Goal: Information Seeking & Learning: Learn about a topic

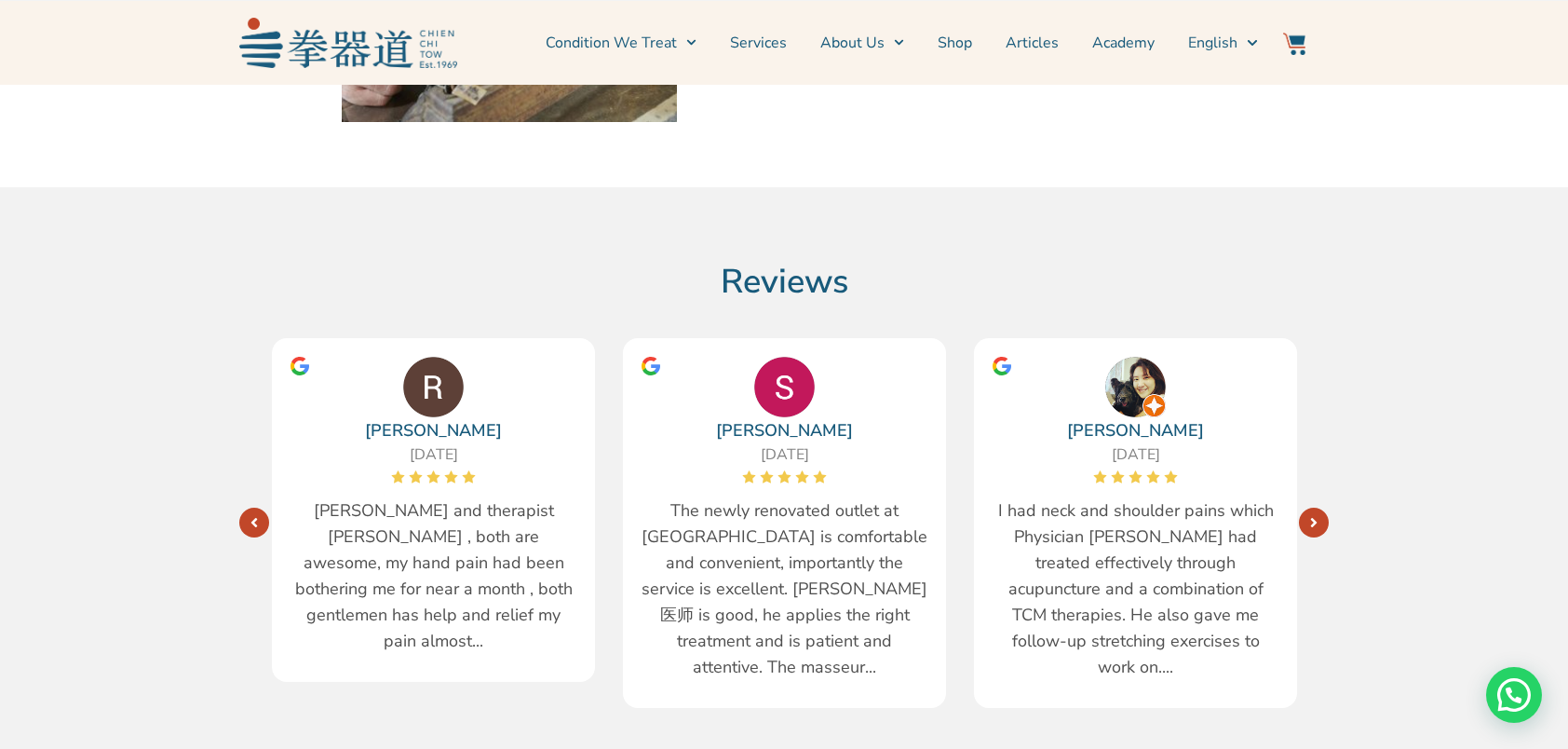
scroll to position [3727, 0]
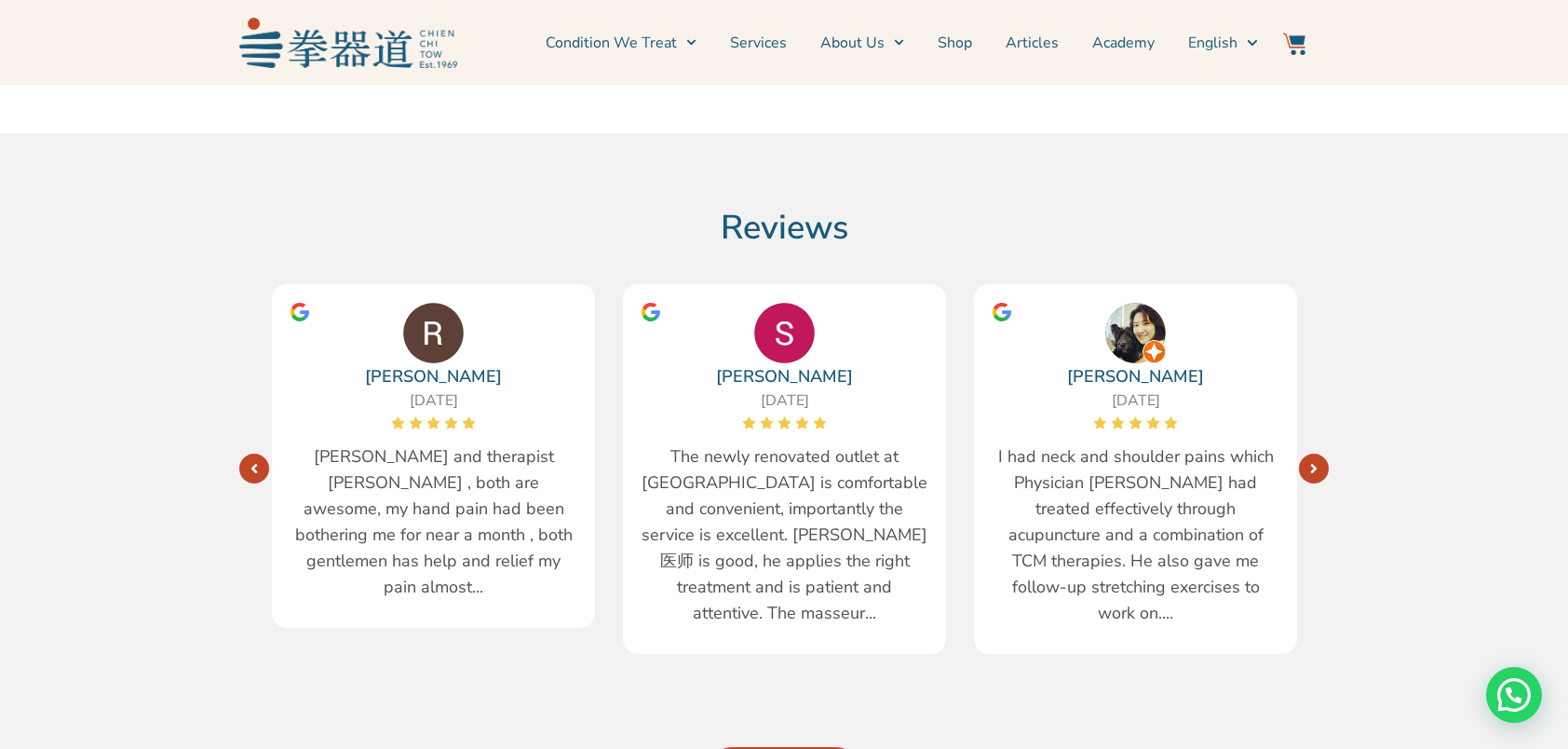
click at [1315, 462] on icon "Next" at bounding box center [1314, 468] width 8 height 15
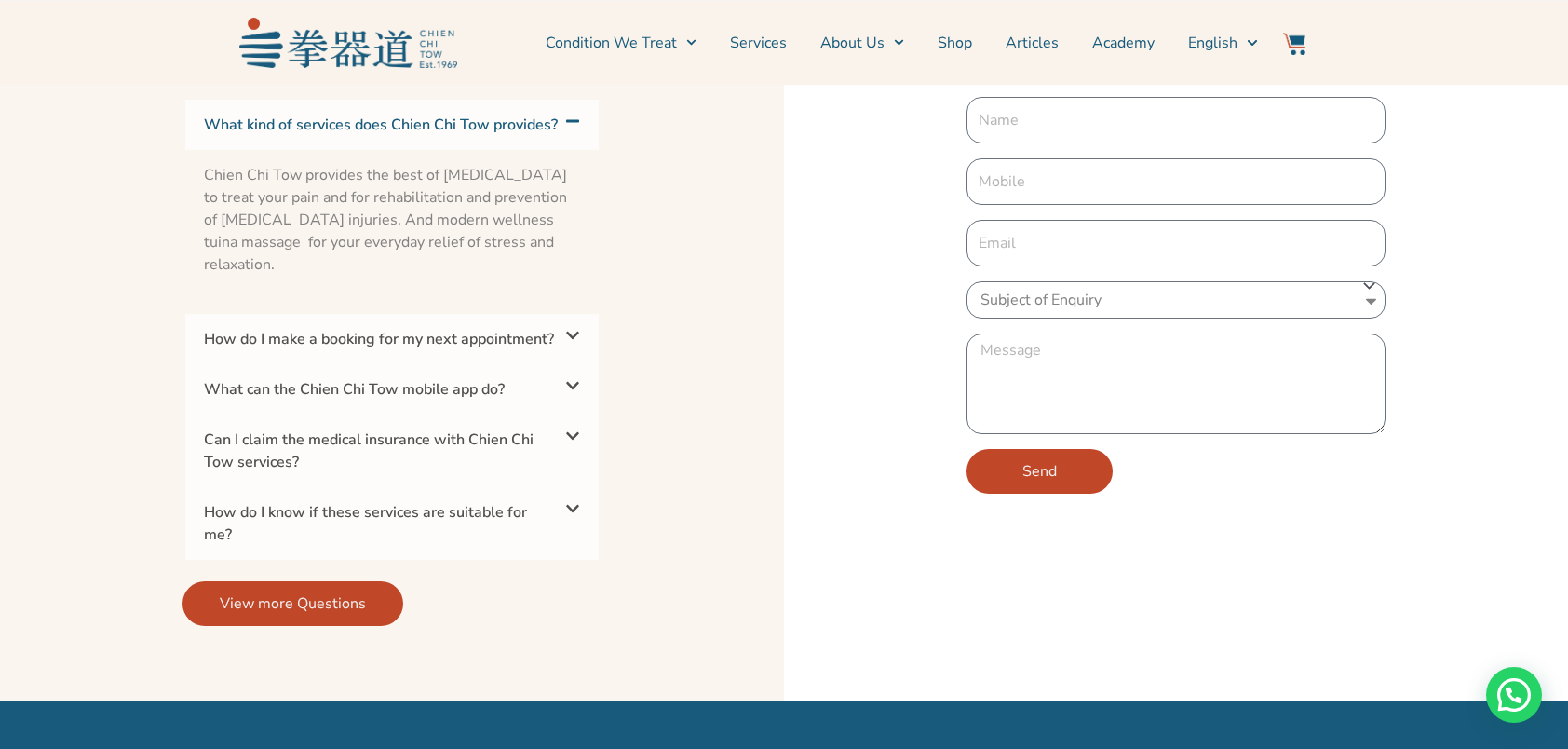
scroll to position [5218, 0]
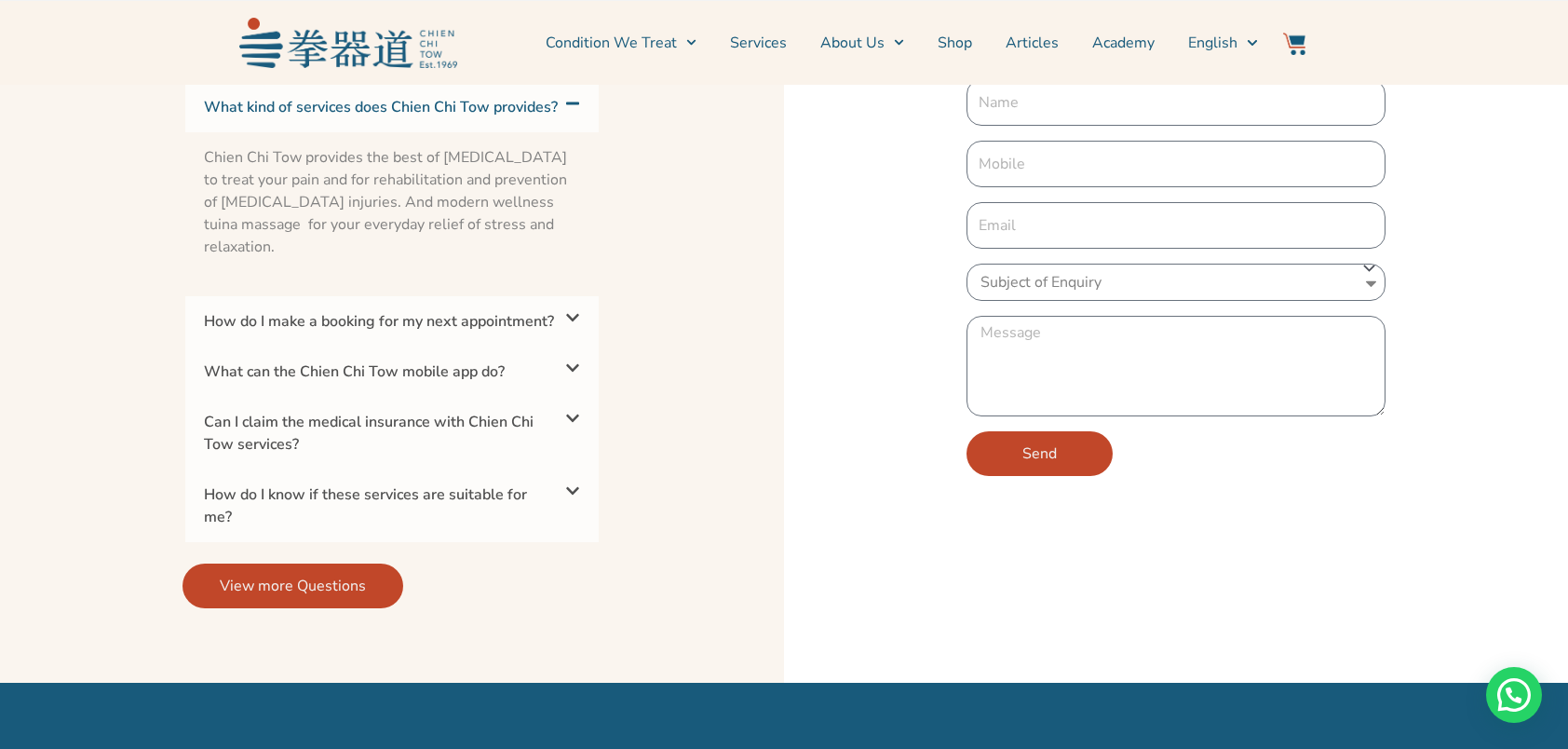
click at [570, 426] on icon at bounding box center [573, 418] width 15 height 15
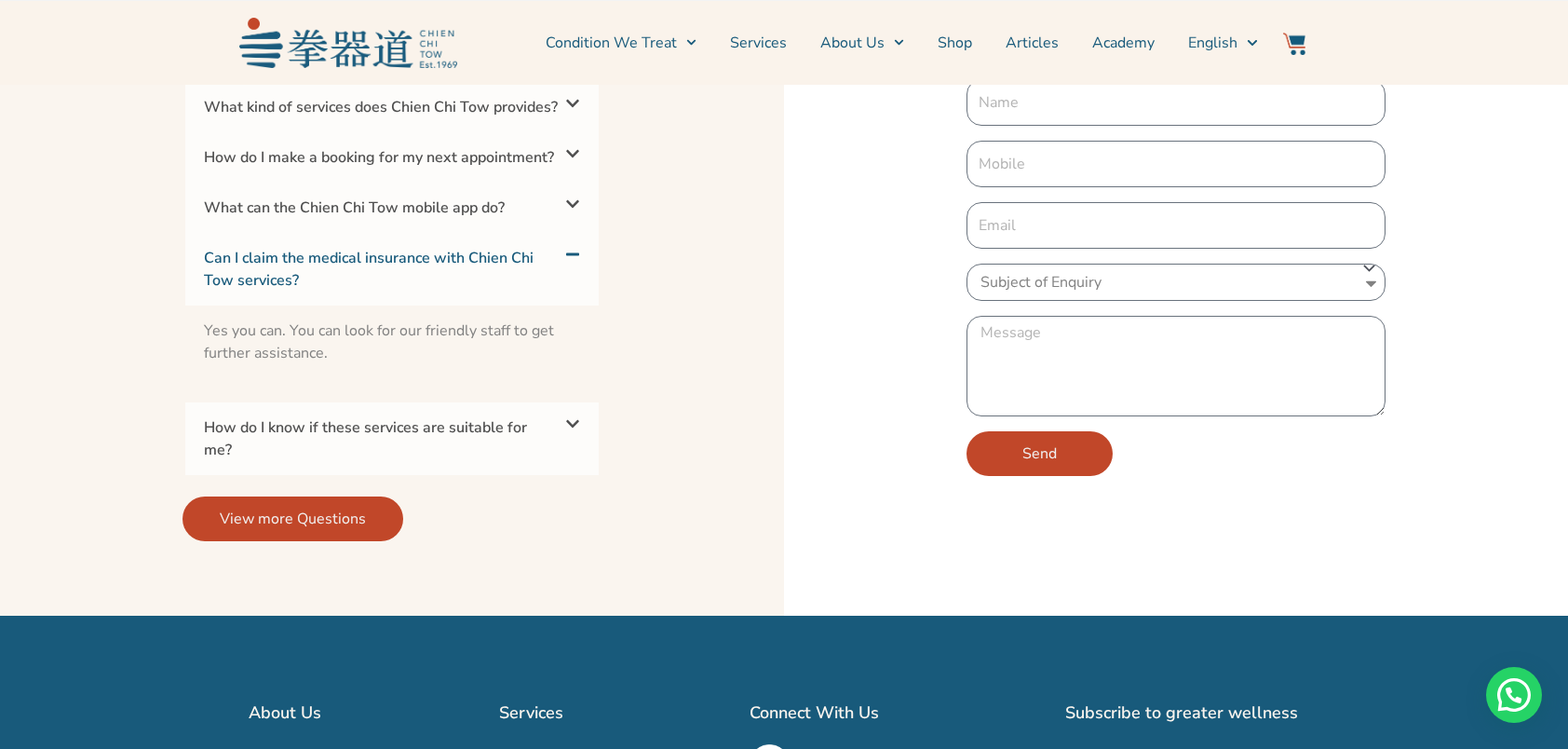
click at [575, 431] on icon at bounding box center [573, 423] width 15 height 15
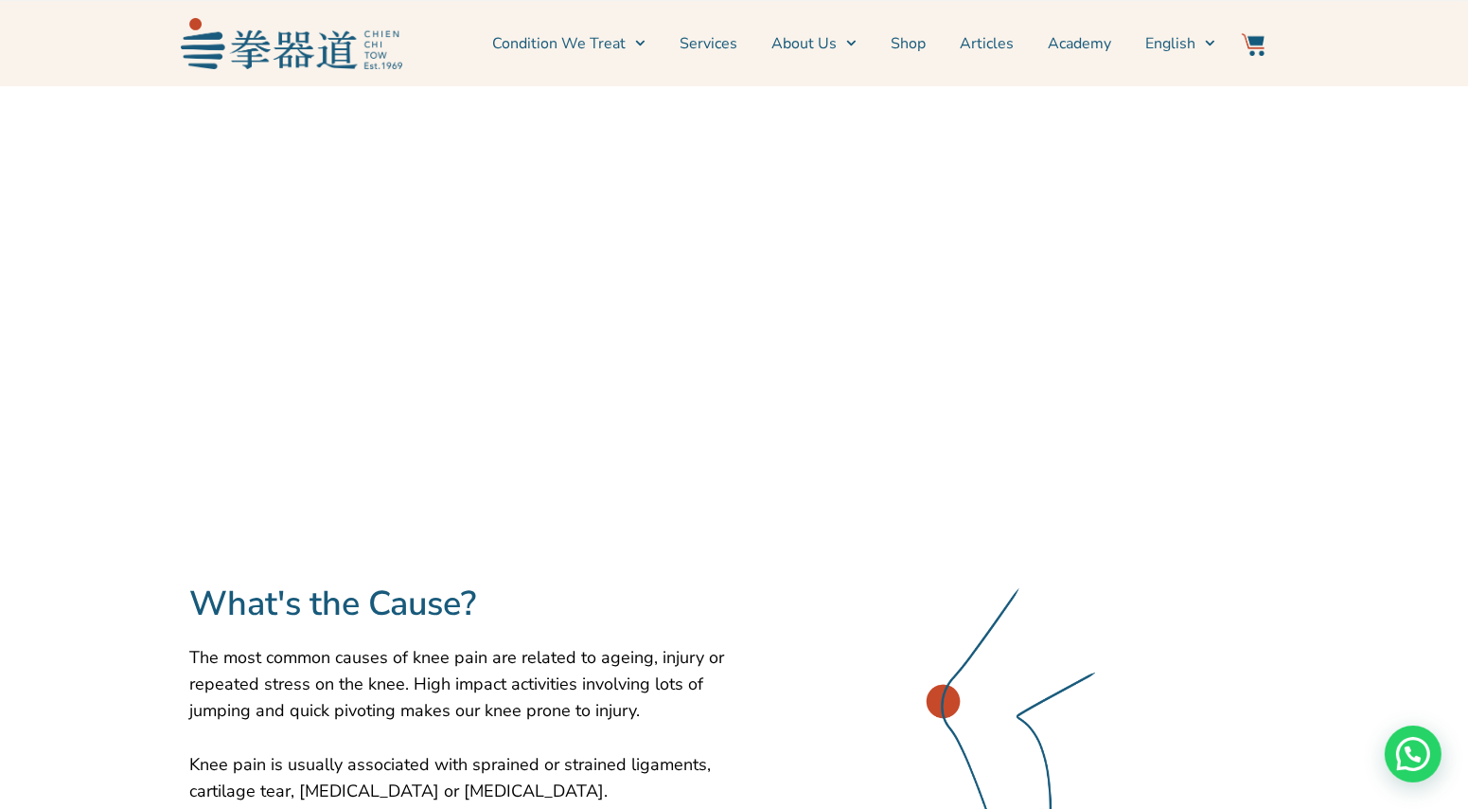
scroll to position [0, 0]
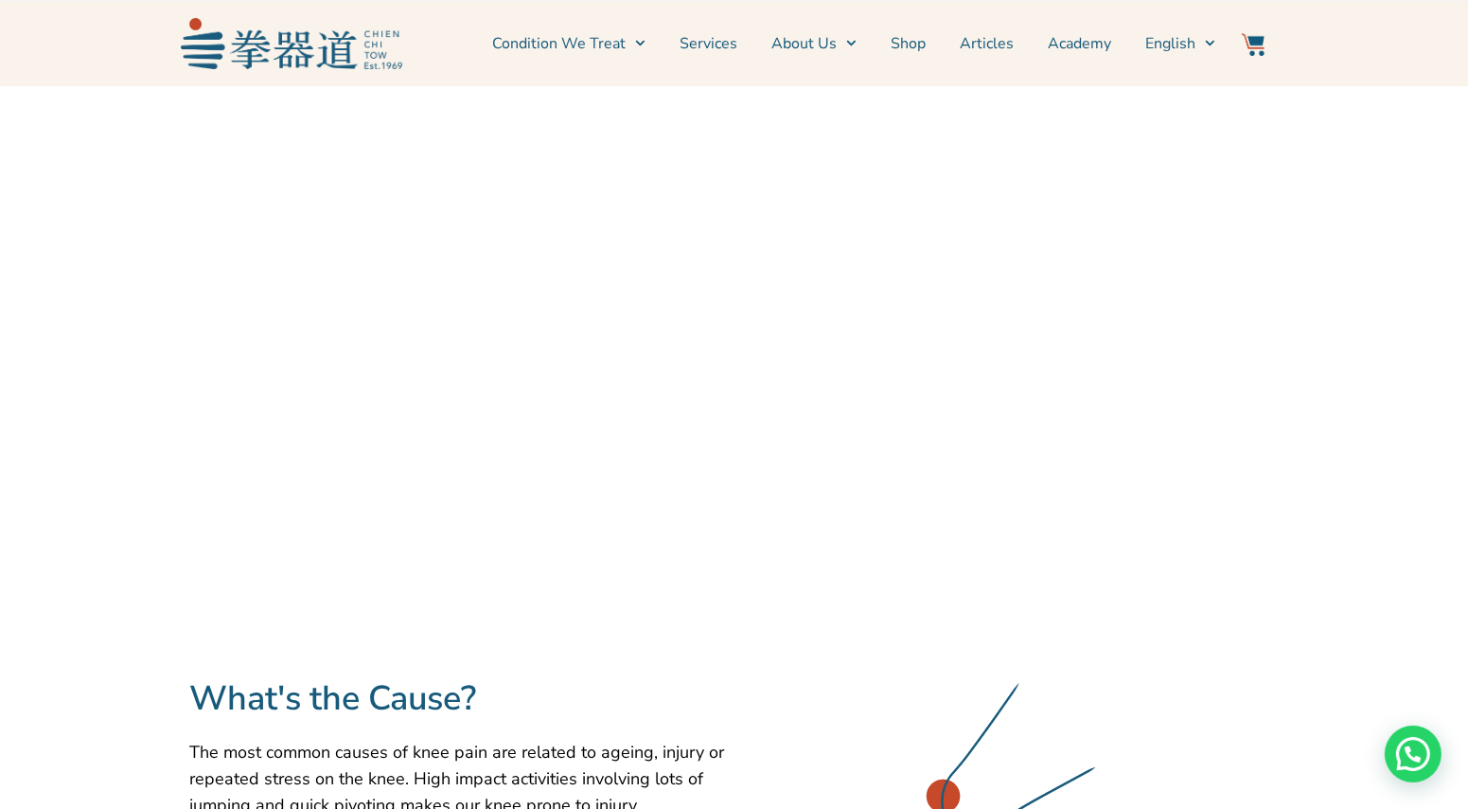
click at [320, 48] on img at bounding box center [292, 43] width 222 height 50
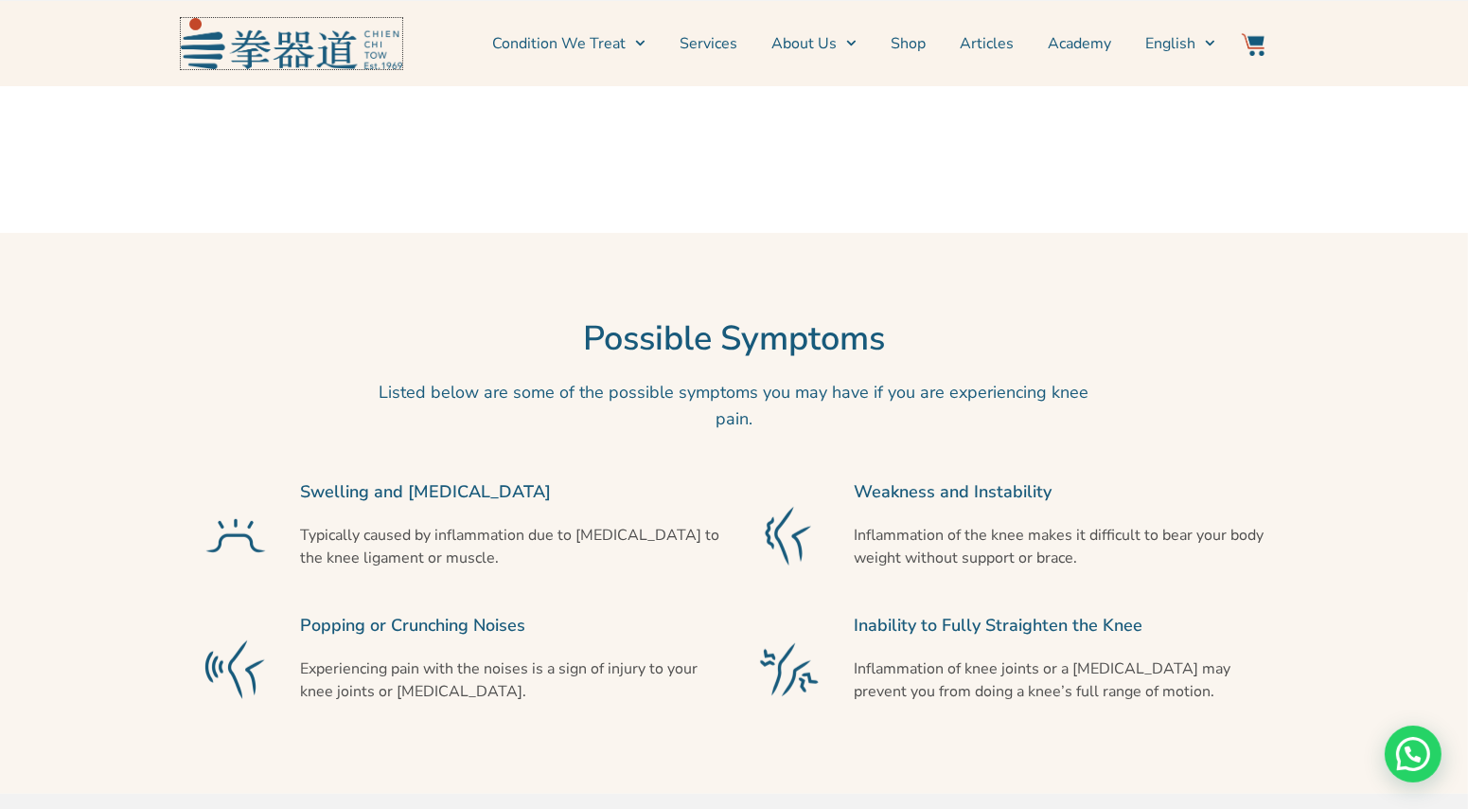
scroll to position [943, 0]
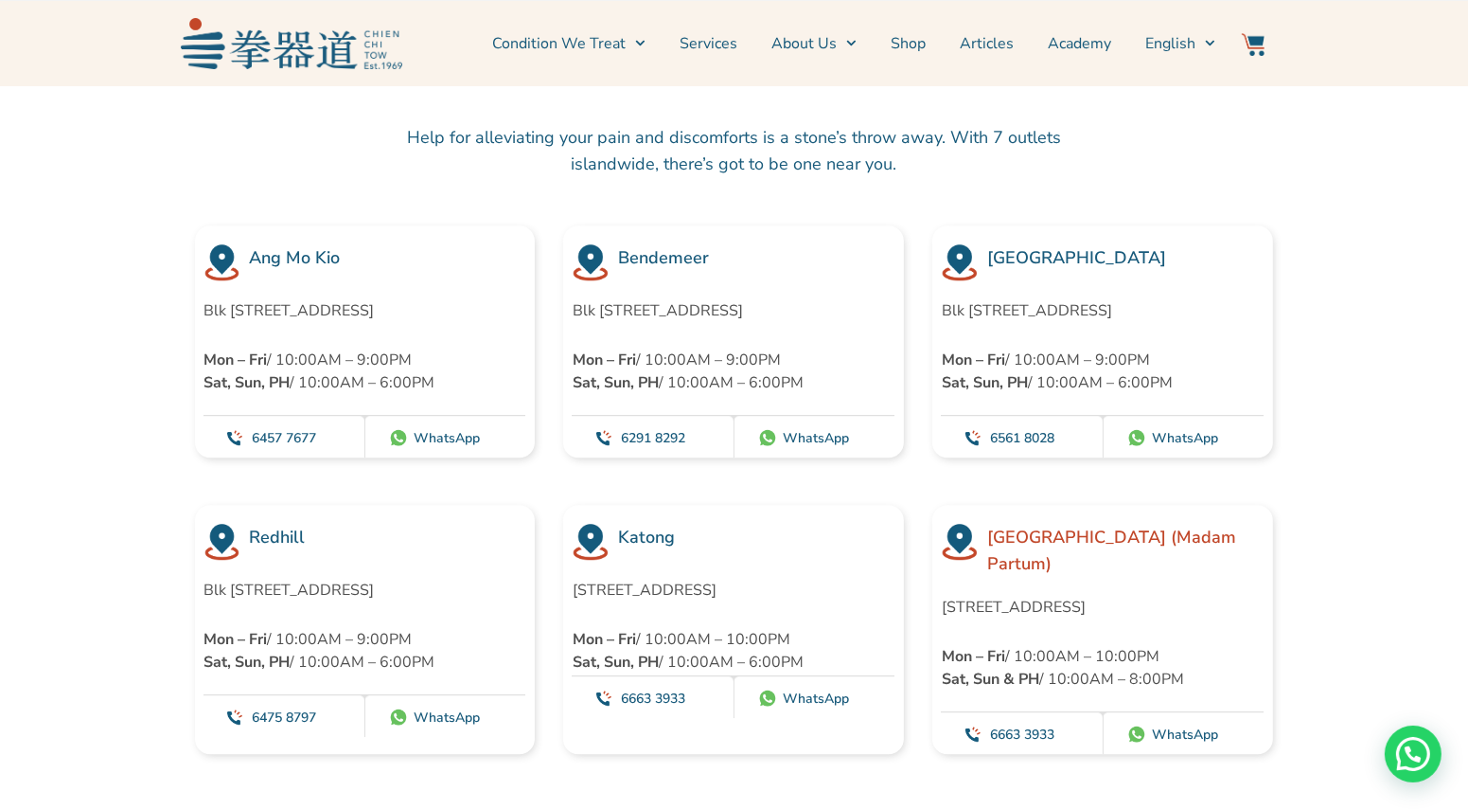
scroll to position [5113, 0]
